Goal: Feedback & Contribution: Submit feedback/report problem

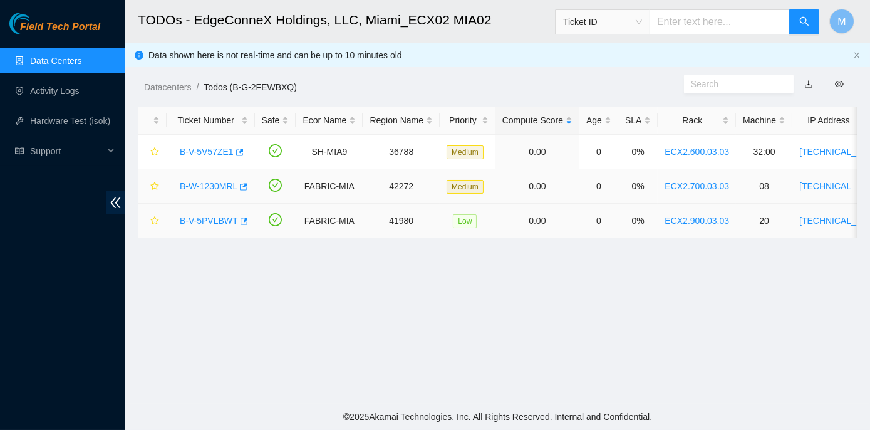
scroll to position [393, 0]
click at [222, 185] on link "B-W-1230MRL" at bounding box center [209, 186] width 58 height 10
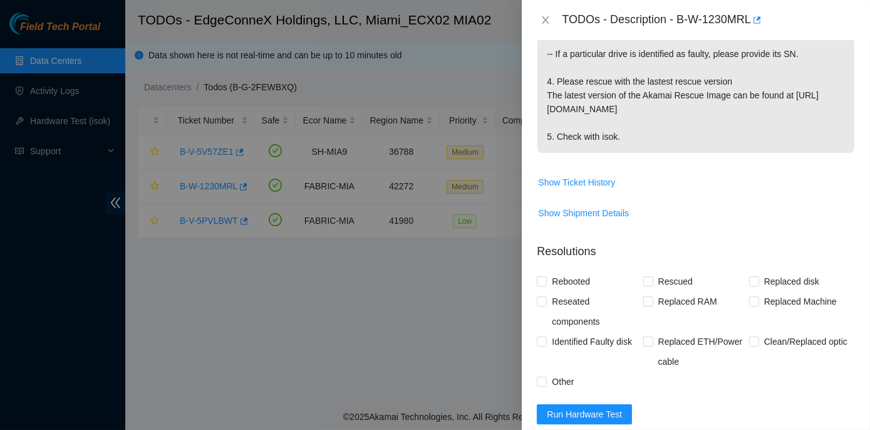
scroll to position [512, 0]
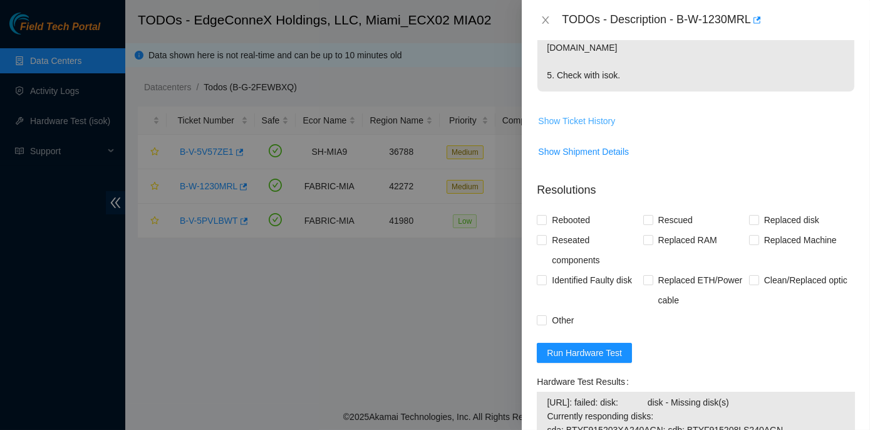
click at [581, 116] on span "Show Ticket History" at bounding box center [576, 121] width 77 height 14
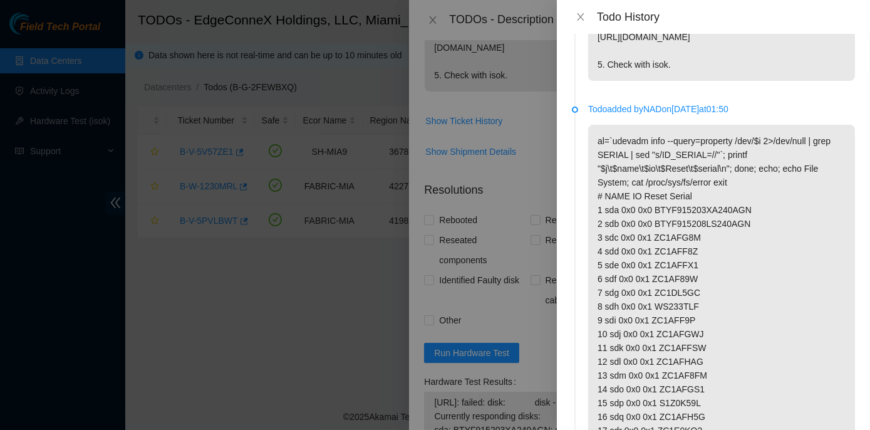
scroll to position [1252, 0]
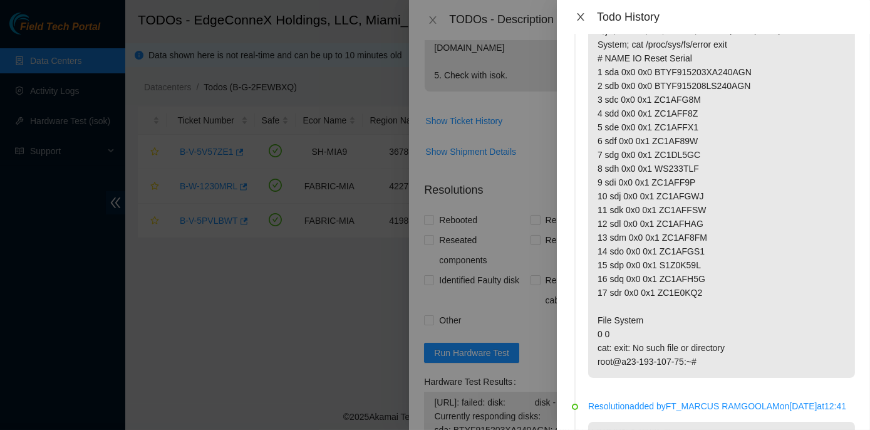
click at [578, 18] on icon "close" at bounding box center [581, 17] width 10 height 10
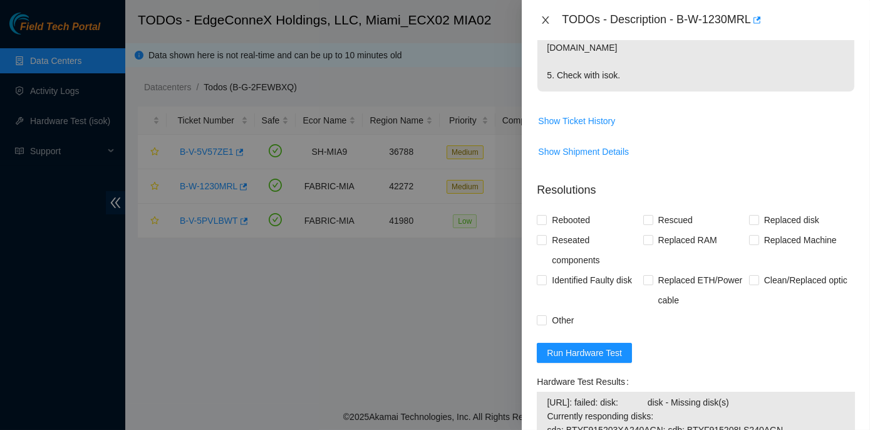
click at [544, 18] on icon "close" at bounding box center [545, 20] width 7 height 8
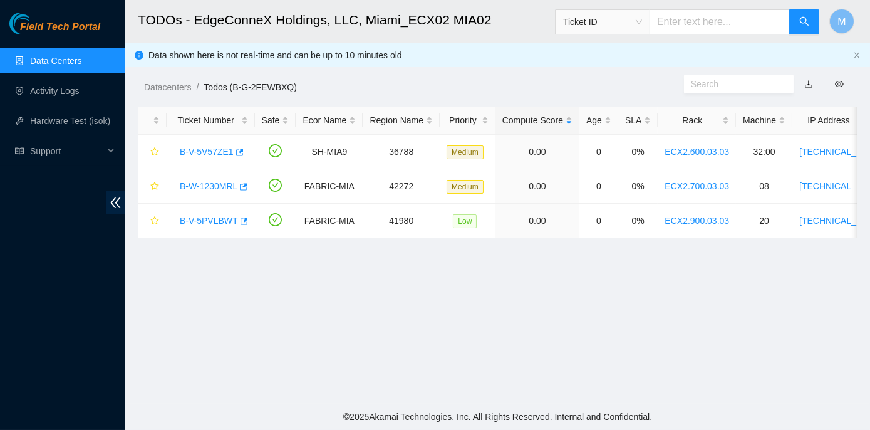
scroll to position [393, 0]
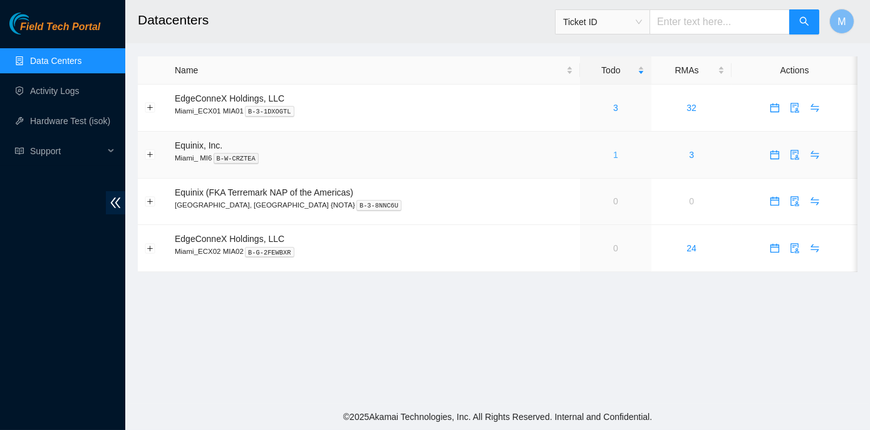
click at [613, 155] on link "1" at bounding box center [615, 155] width 5 height 10
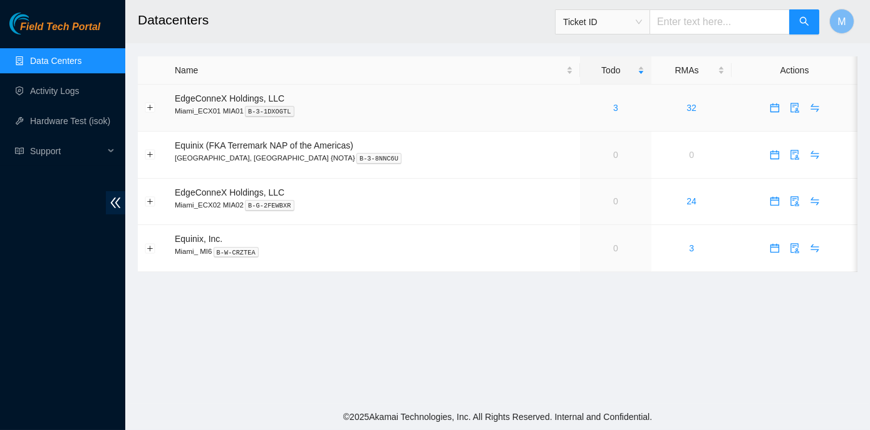
click at [587, 106] on div "3" at bounding box center [616, 108] width 58 height 14
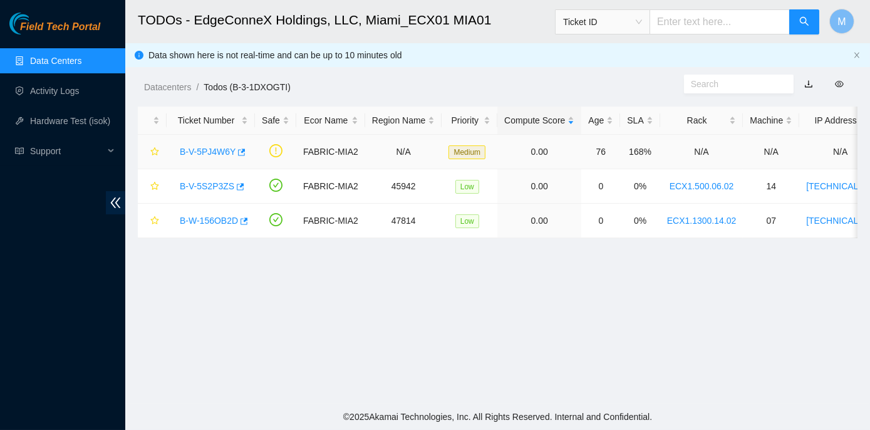
click at [192, 151] on link "B-V-5PJ4W6Y" at bounding box center [208, 152] width 56 height 10
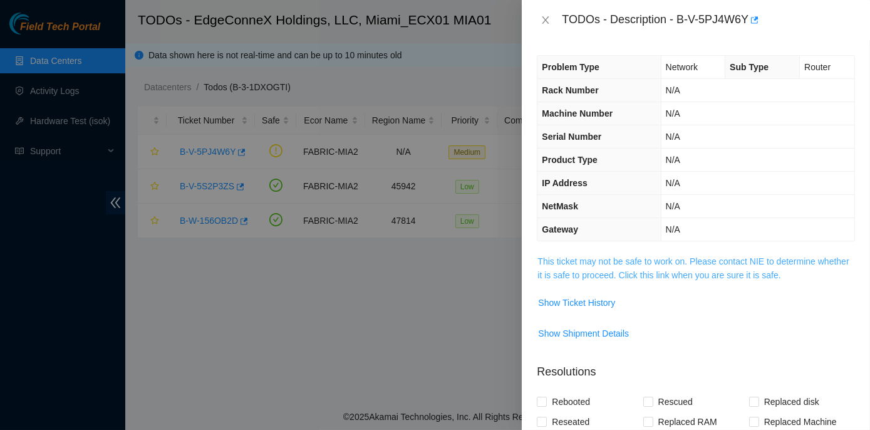
click at [632, 258] on link "This ticket may not be safe to work on. Please contact NIE to determine whether…" at bounding box center [692, 268] width 311 height 24
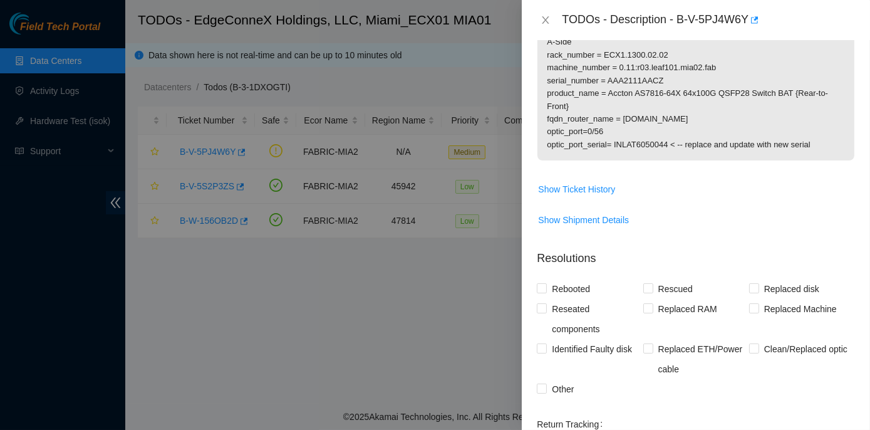
scroll to position [398, 0]
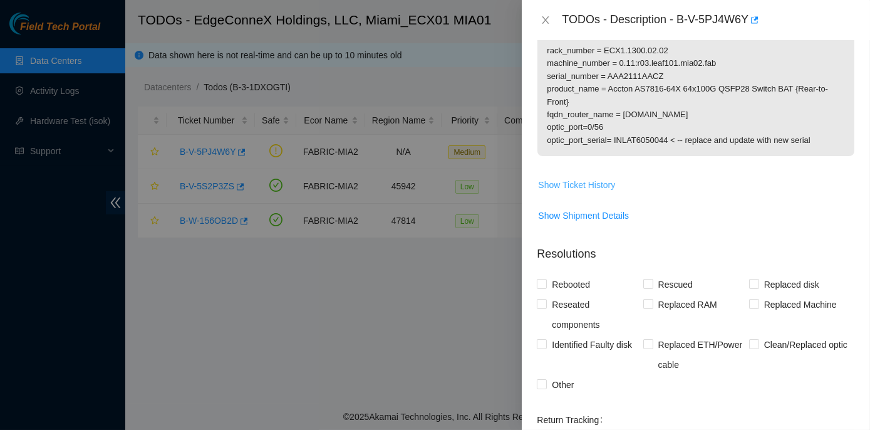
click at [577, 192] on span "Show Ticket History" at bounding box center [576, 185] width 77 height 14
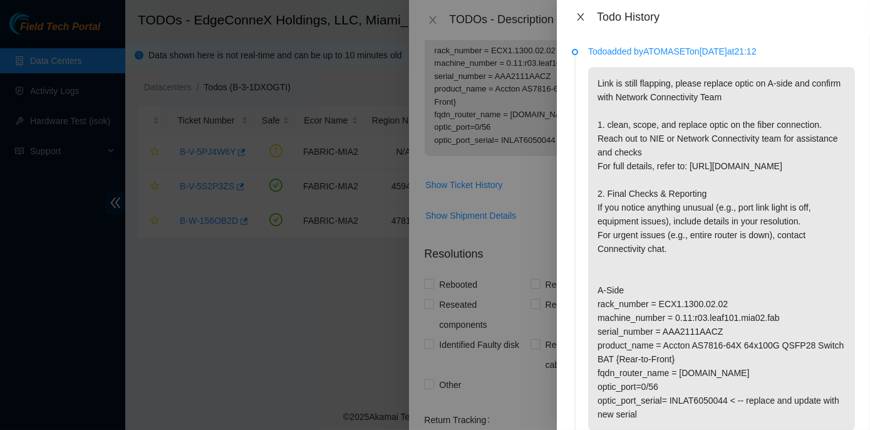
click at [579, 15] on icon "close" at bounding box center [580, 17] width 7 height 8
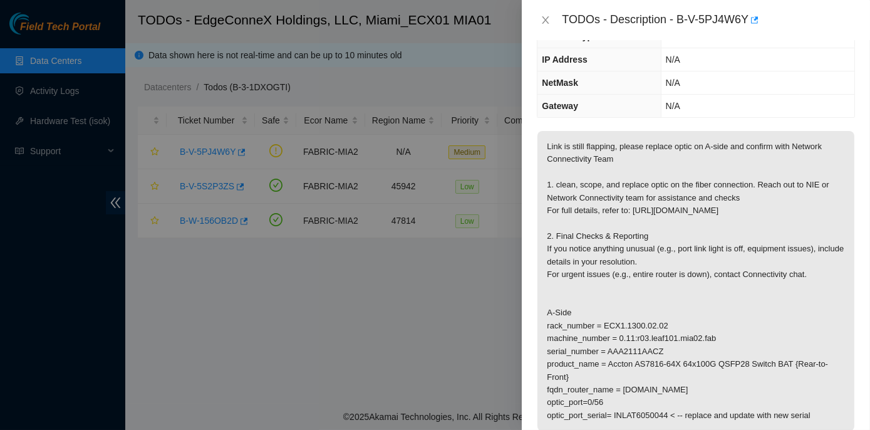
scroll to position [113, 0]
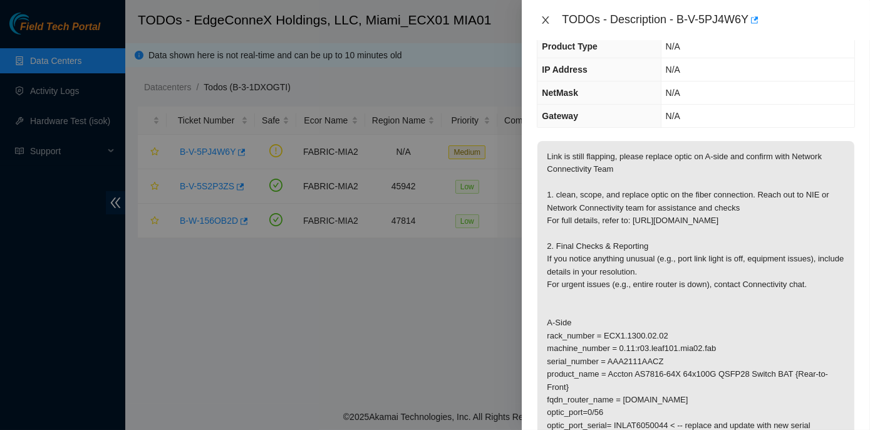
click at [546, 17] on icon "close" at bounding box center [545, 20] width 10 height 10
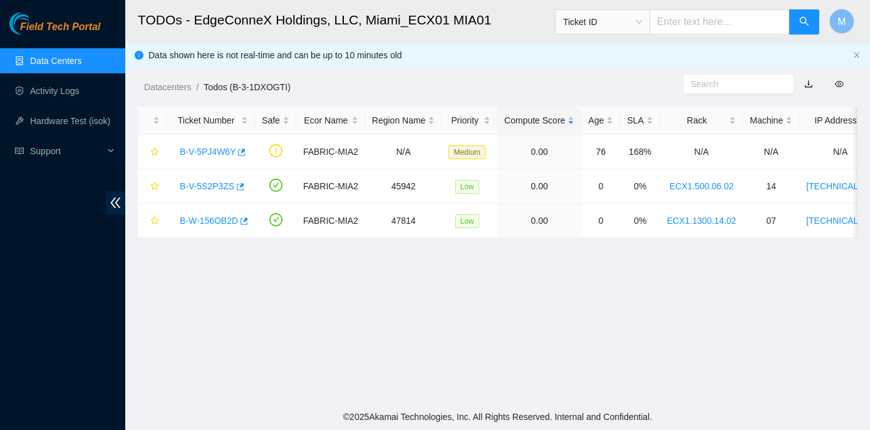
scroll to position [155, 0]
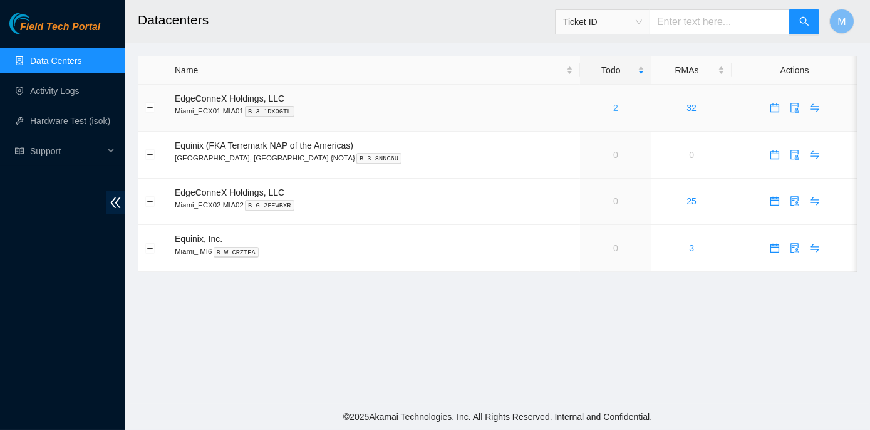
click at [613, 105] on link "2" at bounding box center [615, 108] width 5 height 10
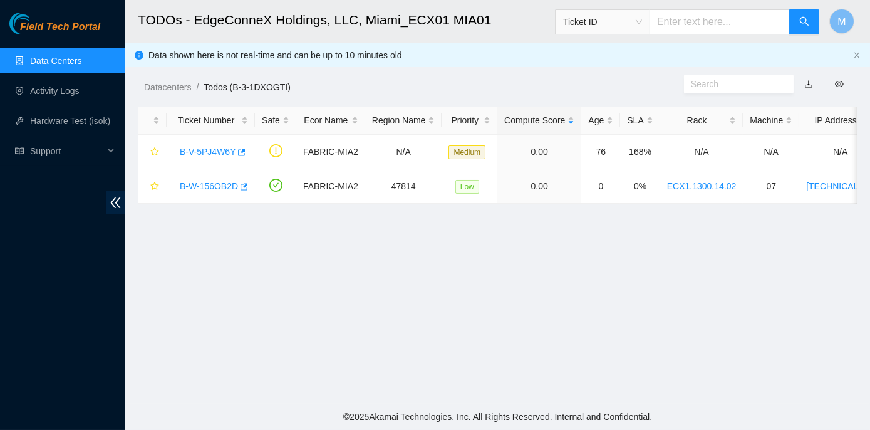
click at [48, 58] on link "Data Centers" at bounding box center [55, 61] width 51 height 10
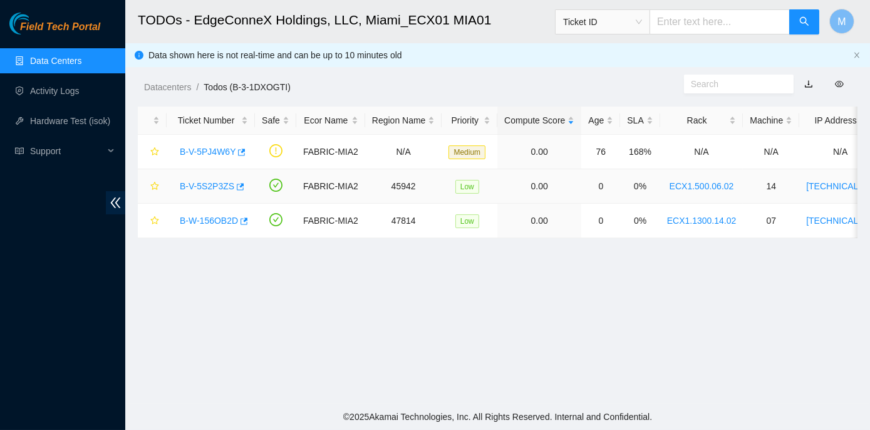
scroll to position [155, 0]
click at [219, 185] on link "B-V-5S2P3ZS" at bounding box center [207, 186] width 54 height 10
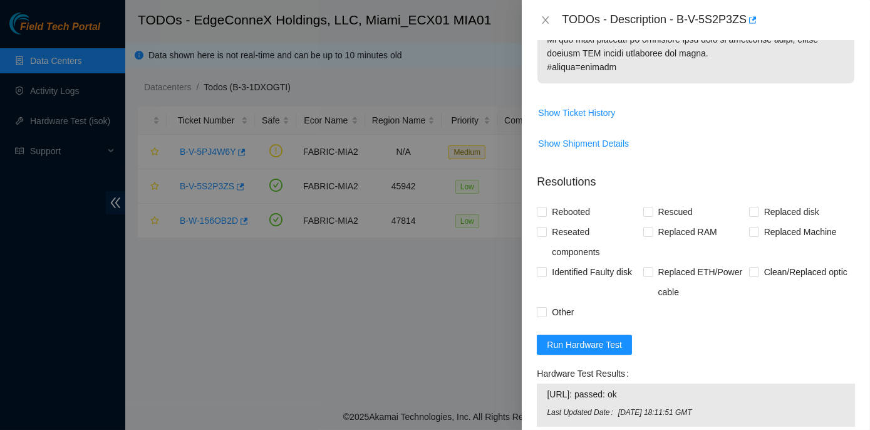
scroll to position [917, 0]
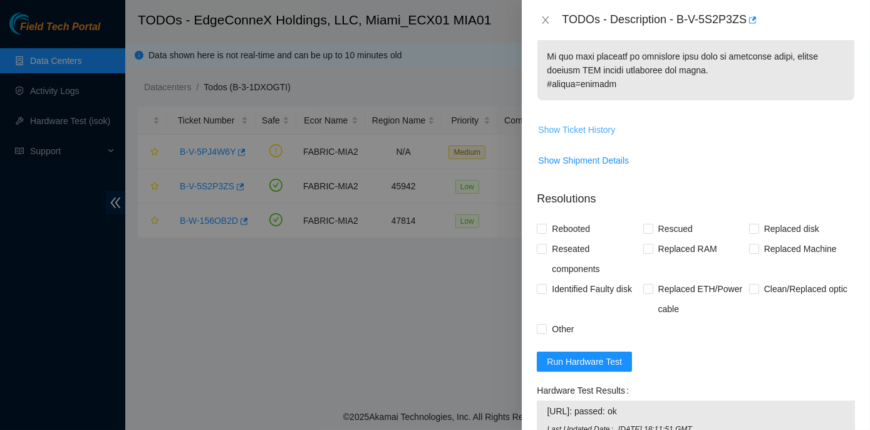
click at [574, 137] on span "Show Ticket History" at bounding box center [576, 130] width 77 height 14
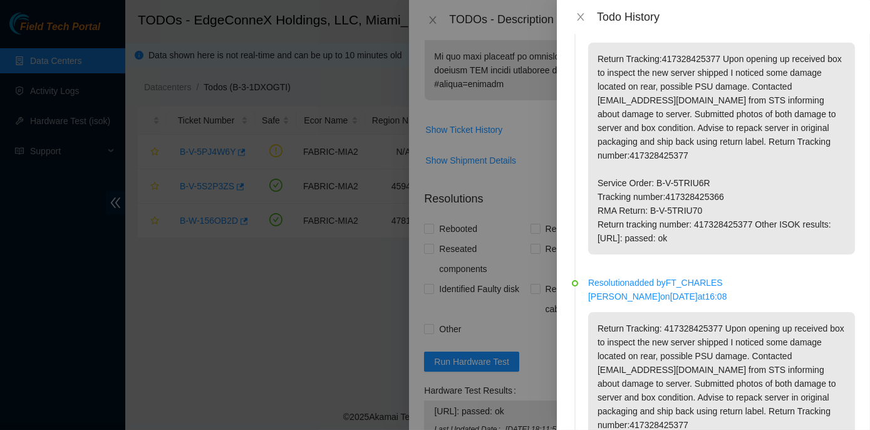
scroll to position [455, 0]
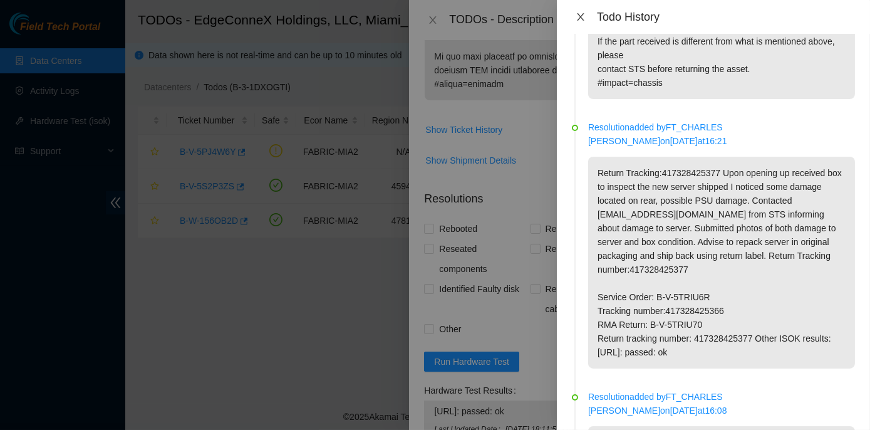
click at [577, 16] on icon "close" at bounding box center [581, 17] width 10 height 10
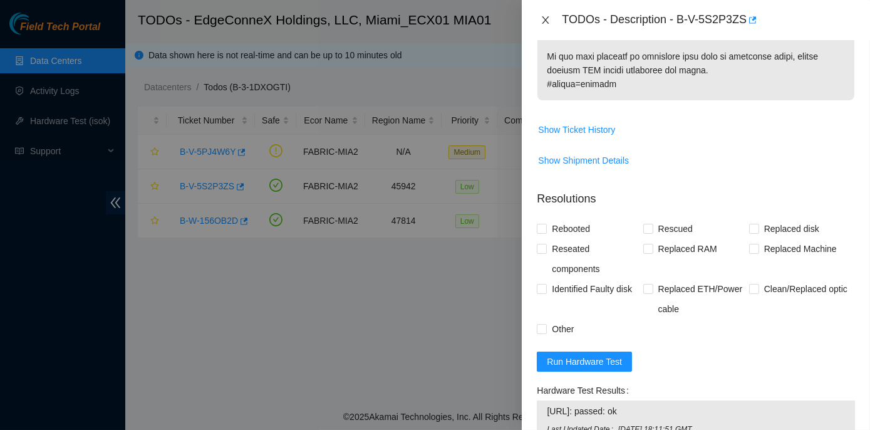
click at [546, 16] on icon "close" at bounding box center [545, 20] width 10 height 10
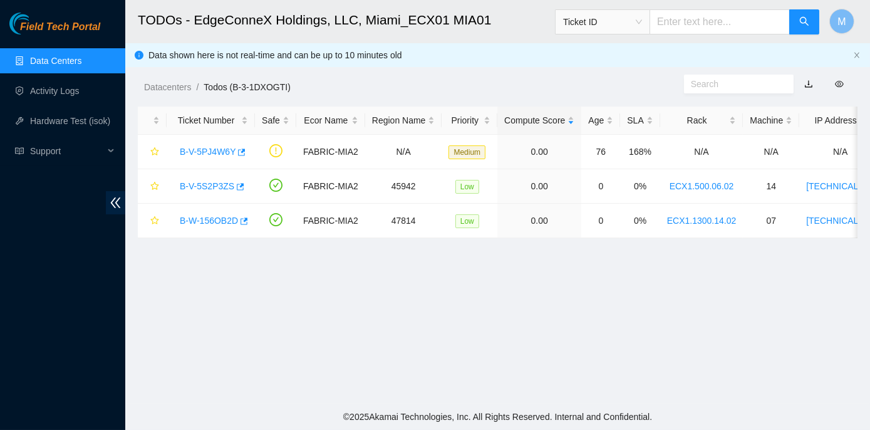
scroll to position [393, 0]
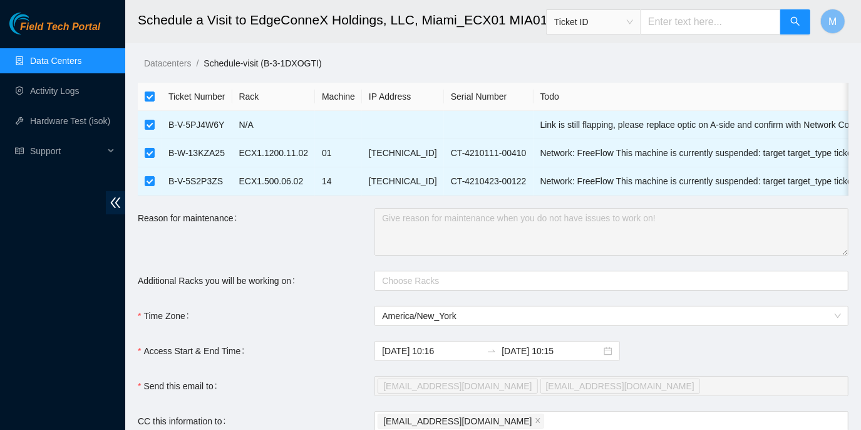
click at [52, 60] on link "Data Centers" at bounding box center [55, 61] width 51 height 10
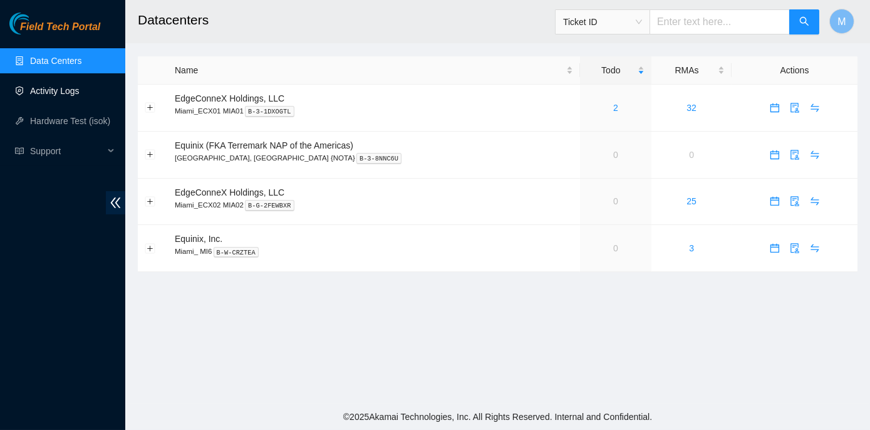
click at [76, 88] on link "Activity Logs" at bounding box center [54, 91] width 49 height 10
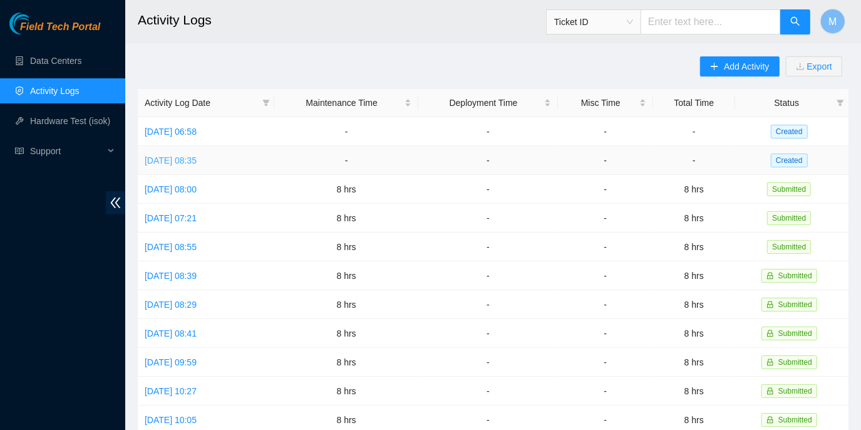
click at [197, 157] on link "[DATE] 08:35" at bounding box center [171, 160] width 52 height 10
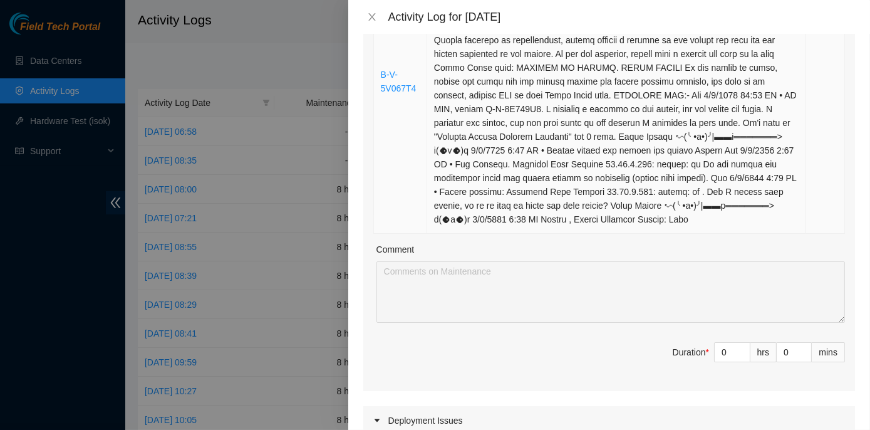
scroll to position [1480, 0]
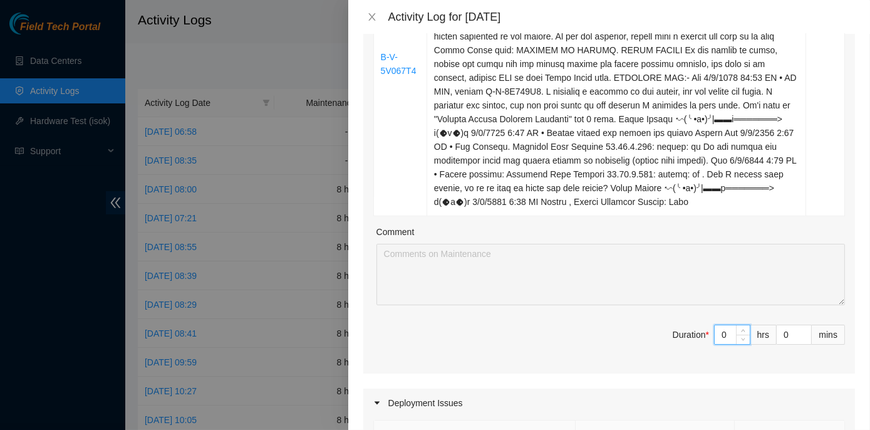
drag, startPoint x: 710, startPoint y: 291, endPoint x: 719, endPoint y: 296, distance: 10.6
click at [721, 325] on input "0" at bounding box center [732, 334] width 35 height 19
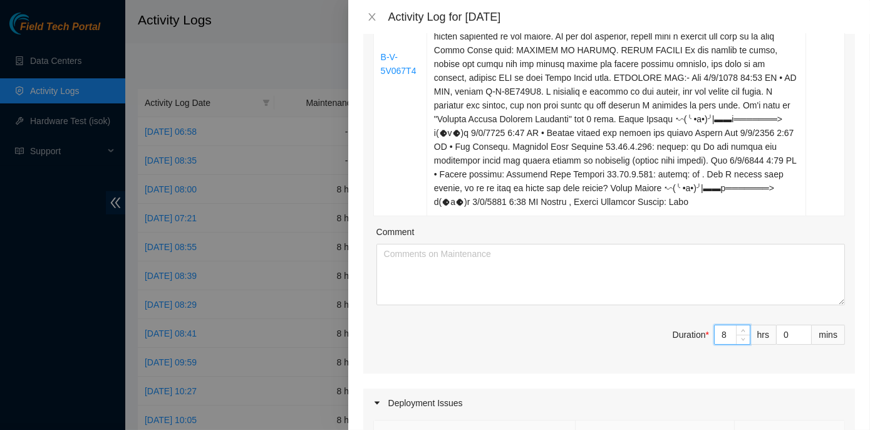
type input "8"
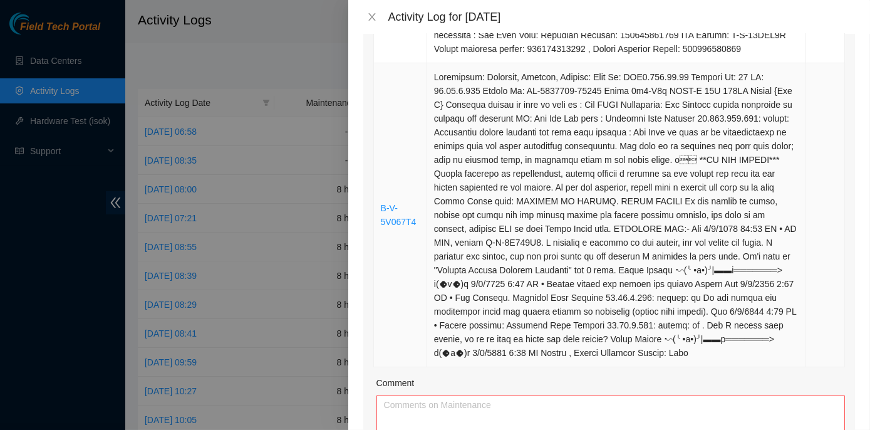
scroll to position [1309, 0]
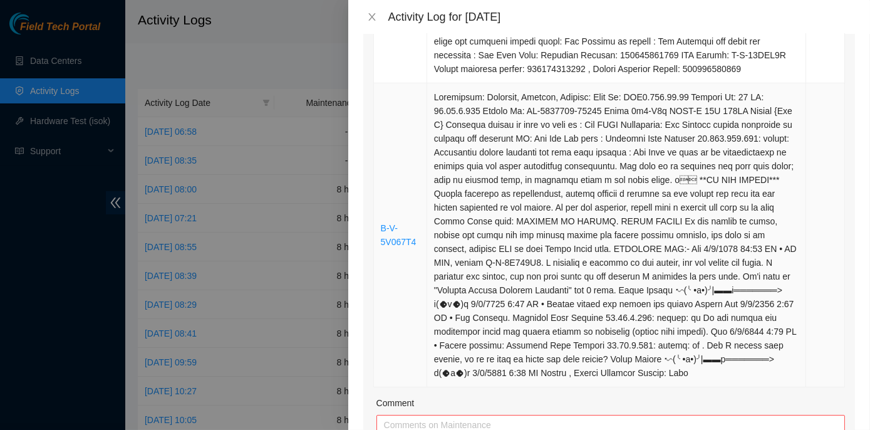
type input "8"
drag, startPoint x: 416, startPoint y: 198, endPoint x: 377, endPoint y: 187, distance: 40.4
click at [377, 187] on td "B-V-5V067T4" at bounding box center [400, 235] width 53 height 304
copy link "B-V-5V067T4"
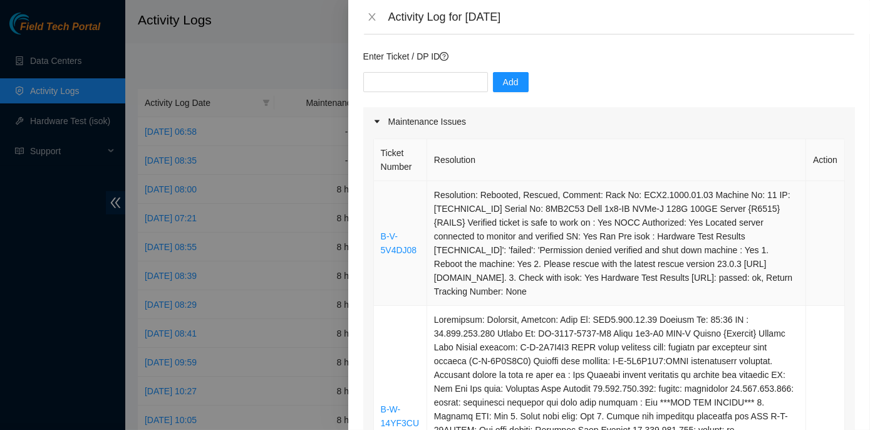
scroll to position [0, 0]
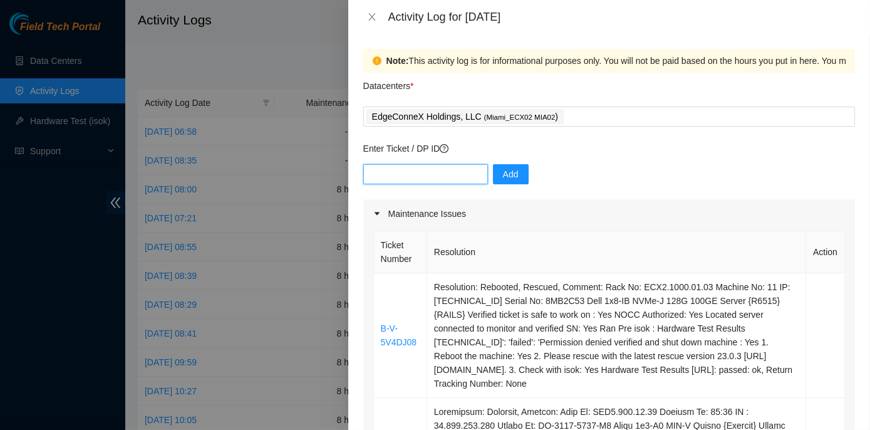
click at [377, 175] on input "text" at bounding box center [425, 174] width 125 height 20
paste input "B-V-5V067T4"
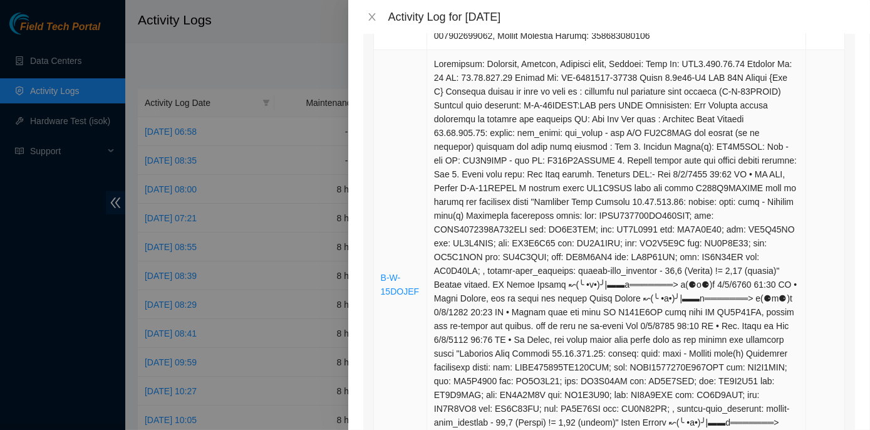
scroll to position [854, 0]
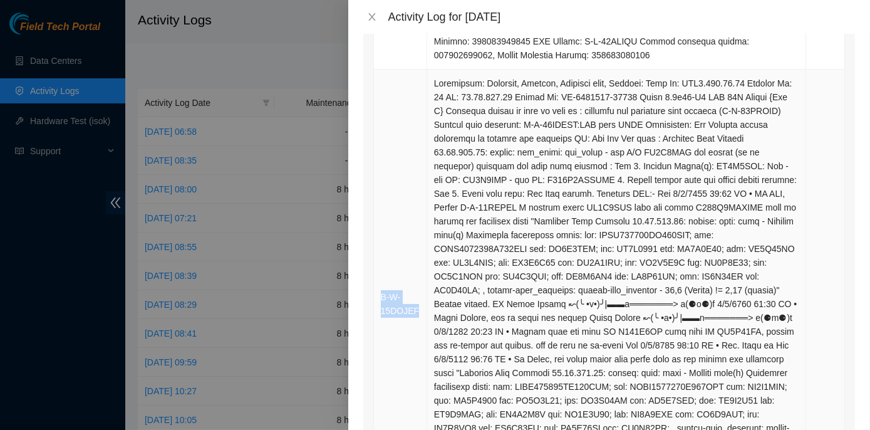
drag, startPoint x: 416, startPoint y: 274, endPoint x: 382, endPoint y: 259, distance: 37.3
click at [382, 259] on td "B-W-15DOJEF" at bounding box center [400, 304] width 53 height 469
copy link "B-W-15DOJEF"
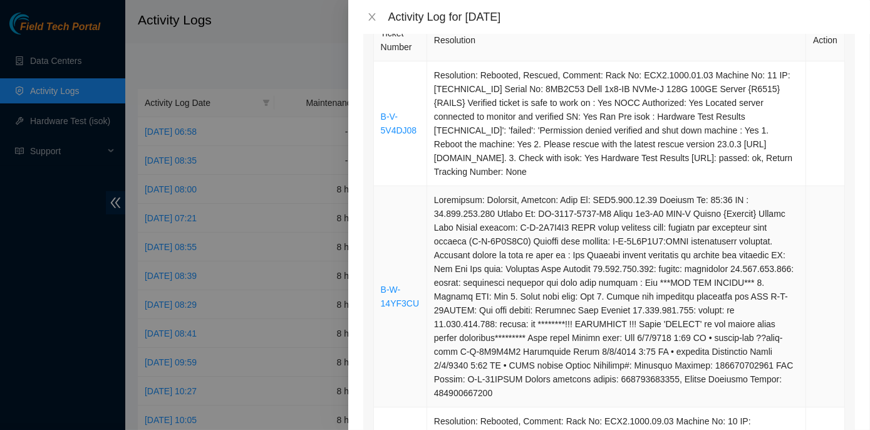
scroll to position [0, 0]
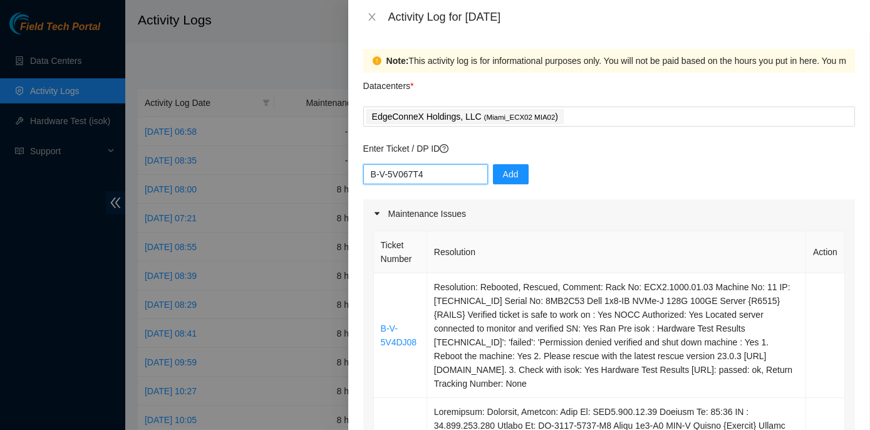
click at [425, 178] on input "B-V-5V067T4" at bounding box center [425, 174] width 125 height 20
paste input "B-W-15DOJEF"
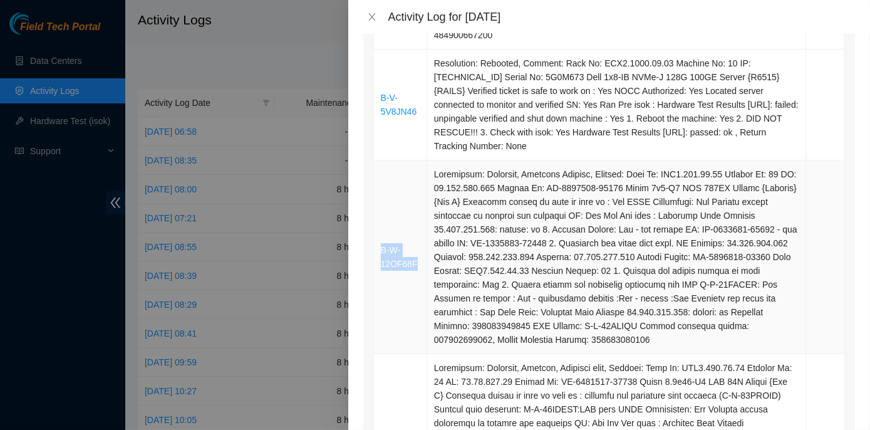
drag, startPoint x: 414, startPoint y: 236, endPoint x: 382, endPoint y: 225, distance: 33.7
click at [382, 225] on td "B-W-12OF68F" at bounding box center [400, 257] width 53 height 194
copy link "B-W-12OF68F"
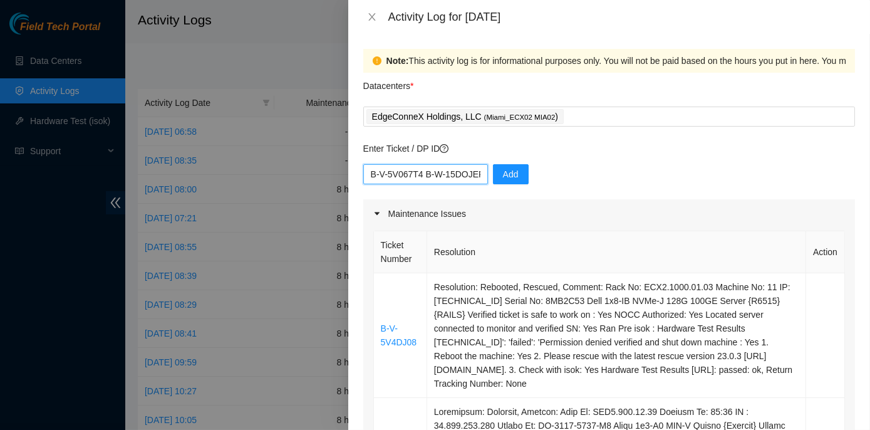
click at [474, 176] on input "B-V-5V067T4 B-W-15DOJEF" at bounding box center [425, 174] width 125 height 20
click at [473, 175] on input "B-V-5V067T4 B-W-15DOJEF" at bounding box center [425, 174] width 125 height 20
click at [472, 173] on input "B-V-5V067T4 B-W-15DOJEF" at bounding box center [425, 174] width 125 height 20
click at [432, 174] on input "B-V-5V067T4 B-W-15DOJEF" at bounding box center [425, 174] width 125 height 20
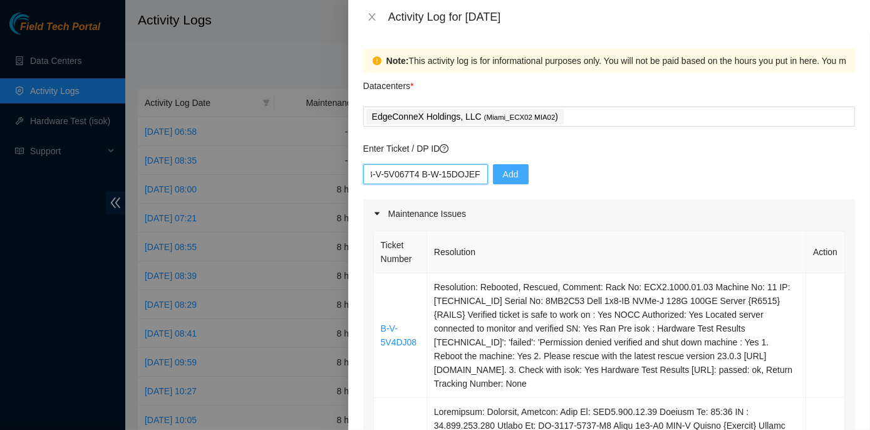
paste input "B-W-12OF68F"
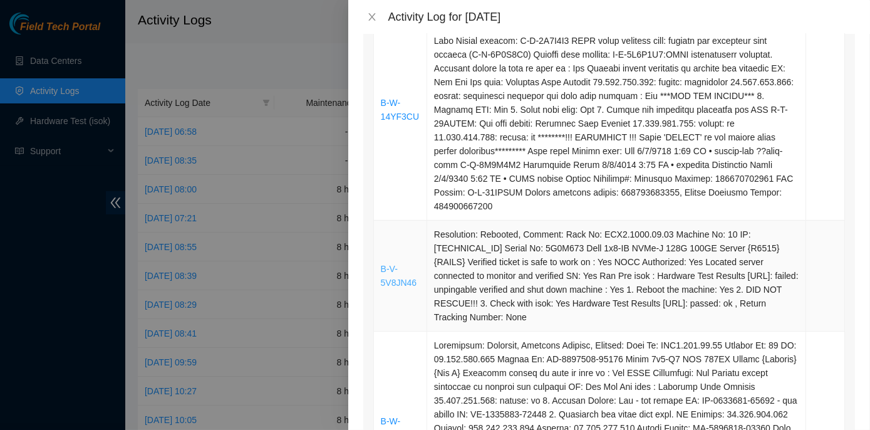
scroll to position [0, 0]
drag, startPoint x: 415, startPoint y: 261, endPoint x: 378, endPoint y: 247, distance: 39.2
click at [378, 247] on td "B-V-5V8JN46" at bounding box center [400, 275] width 53 height 111
copy link "B-V-5V8JN46"
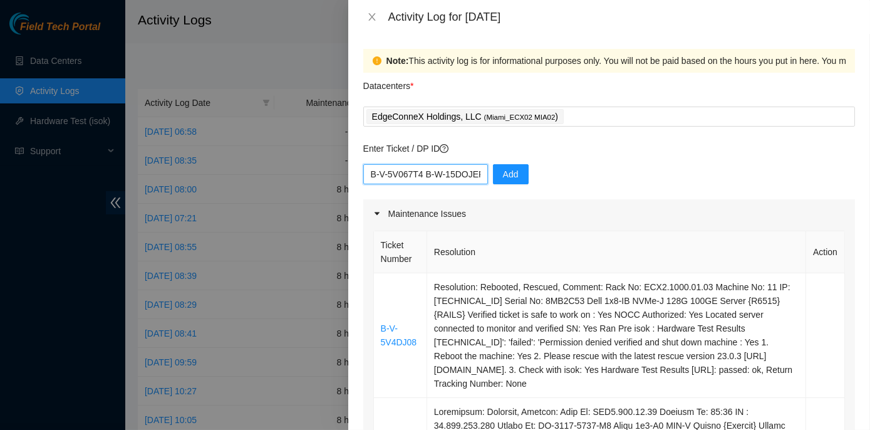
click at [477, 177] on input "B-V-5V067T4 B-W-15DOJEF B-W-12OF68F" at bounding box center [425, 174] width 125 height 20
click at [472, 173] on input "B-V-5V067T4 B-W-15DOJEF B-W-12OF68F" at bounding box center [425, 174] width 125 height 20
click at [434, 175] on input "B-V-5V067T4 B-W-15DOJEF B-W-12OF68F" at bounding box center [425, 174] width 125 height 20
paste input "B-V-5V8JN46"
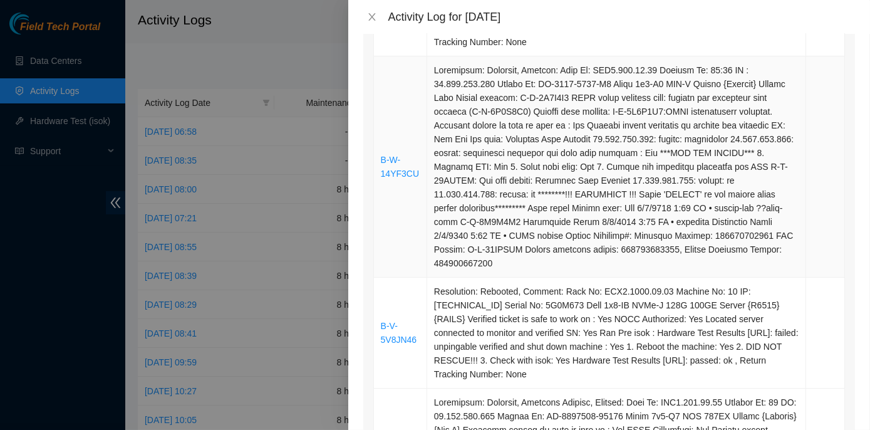
scroll to position [0, 0]
drag, startPoint x: 416, startPoint y: 167, endPoint x: 378, endPoint y: 155, distance: 39.2
click at [378, 155] on td "B-W-14YF3CU" at bounding box center [400, 166] width 53 height 221
copy link "B-W-14YF3CU"
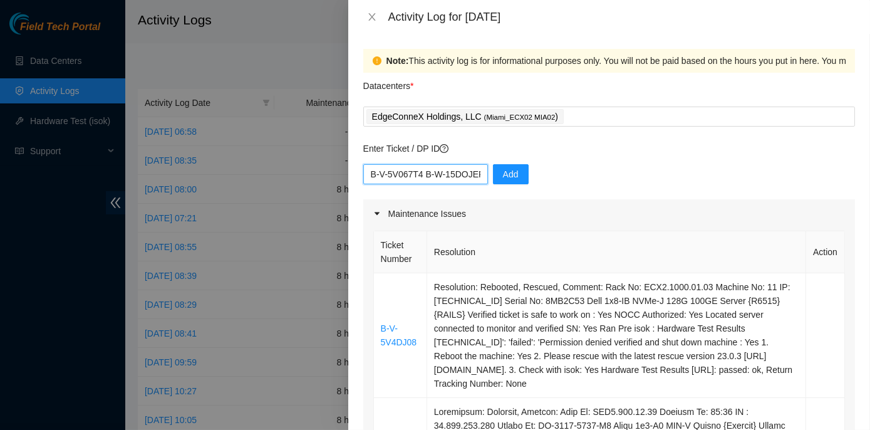
click at [470, 175] on input "B-V-5V067T4 B-W-15DOJEF B-W-12OF68F B-V-5V8JN46" at bounding box center [425, 174] width 125 height 20
paste input "B-W-14YF3CU"
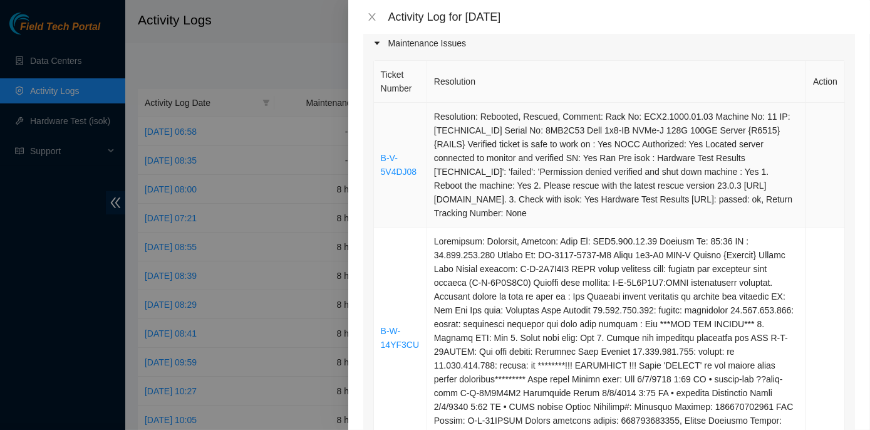
scroll to position [0, 0]
drag, startPoint x: 416, startPoint y: 173, endPoint x: 377, endPoint y: 162, distance: 40.6
click at [377, 162] on td "B-V-5V4DJ08" at bounding box center [400, 165] width 53 height 125
copy link "B-V-5V4DJ08"
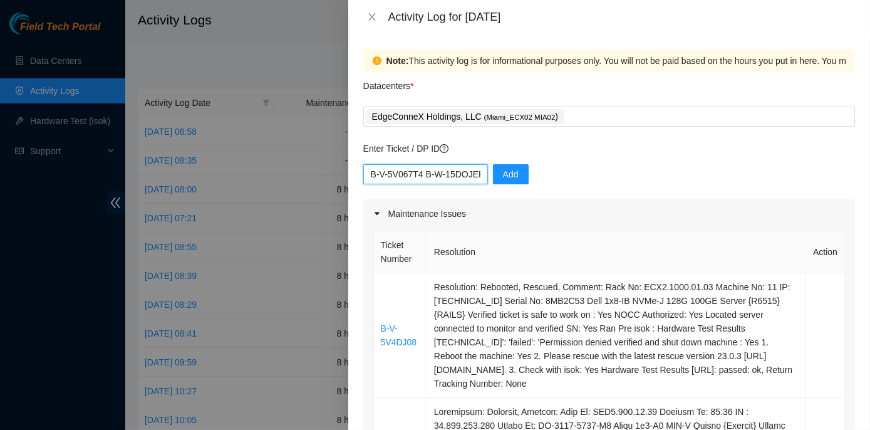
click at [476, 179] on input "B-V-5V067T4 B-W-15DOJEF B-W-12OF68F B-V-5V8JN46 B-W-14YF3CU" at bounding box center [425, 174] width 125 height 20
click at [448, 179] on input "B-V-5V067T4 B-W-15DOJEF B-W-12OF68F B-V-5V8JN46 B-W-14YF3CU" at bounding box center [425, 174] width 125 height 20
paste input "B-V-5V4DJ08"
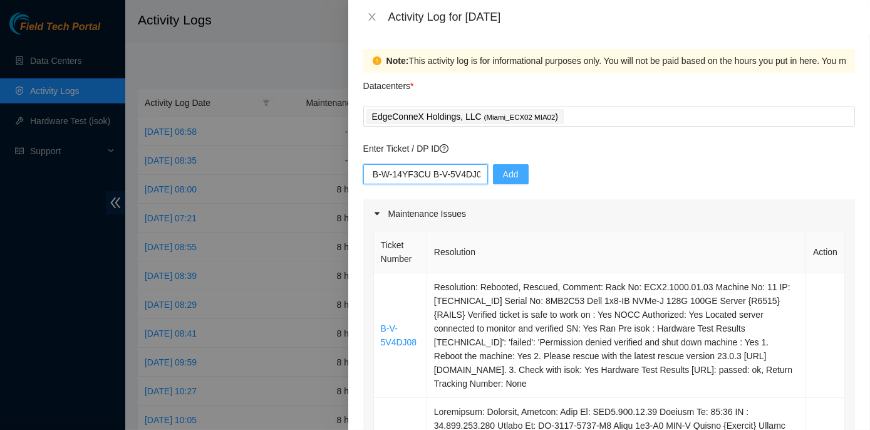
type input "B-V-5V067T4 B-W-15DOJEF B-W-12OF68F B-V-5V8JN46 B-W-14YF3CU B-V-5V4DJ08"
click at [504, 173] on span "Add" at bounding box center [511, 174] width 16 height 14
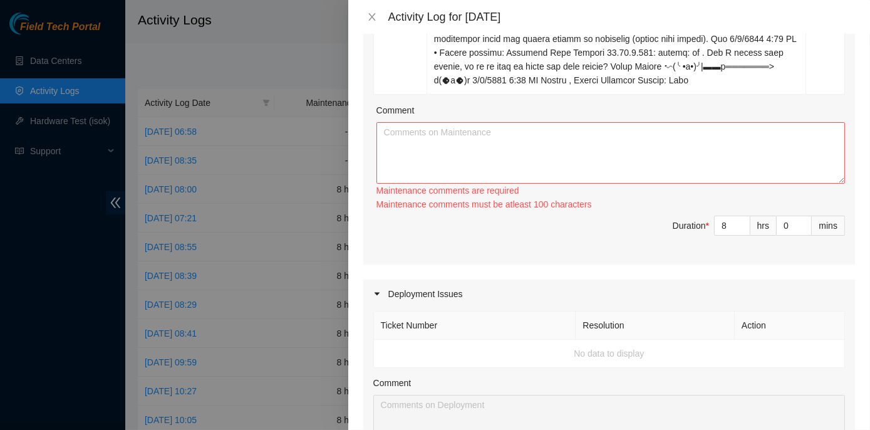
scroll to position [1594, 0]
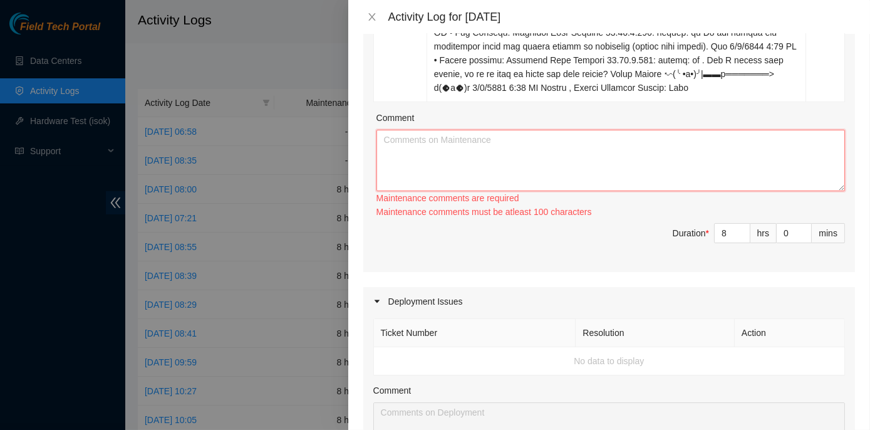
click at [401, 130] on textarea "Comment" at bounding box center [610, 160] width 468 height 61
paste textarea "ECX2- Maintenance Check for inbound shipments for ECX2; scan in three packages …"
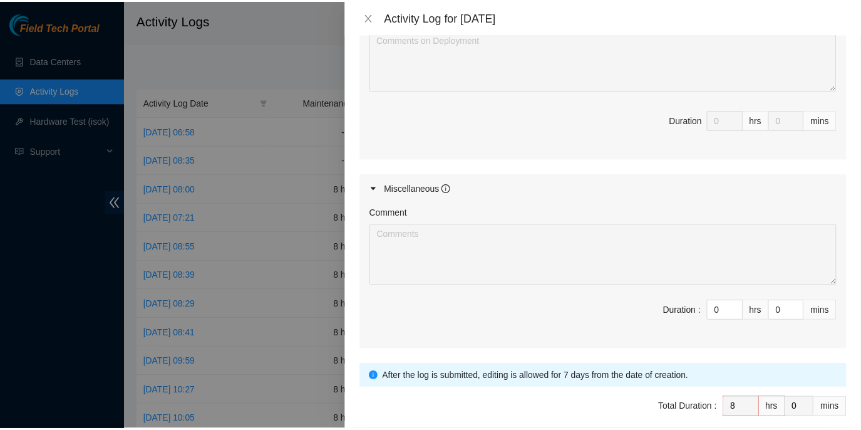
scroll to position [1964, 0]
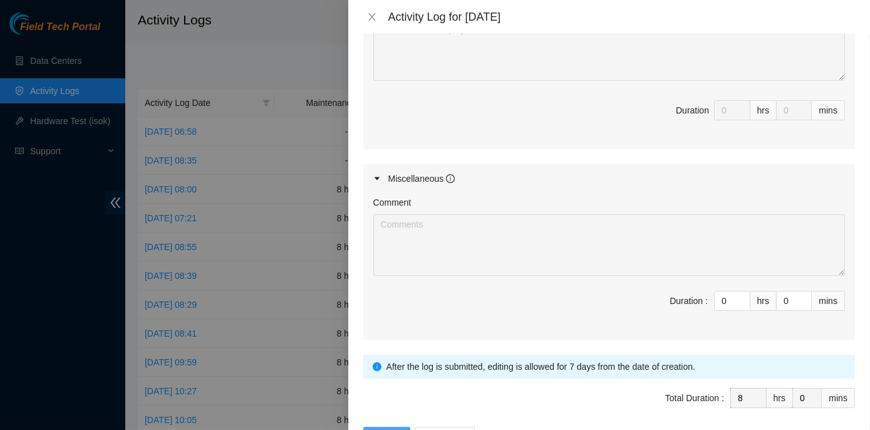
type textarea "ECX2- Maintenance Check for inbound shipments for ECX2; scan in three packages …"
click at [376, 429] on span "Submit" at bounding box center [387, 437] width 28 height 14
